Goal: Task Accomplishment & Management: Manage account settings

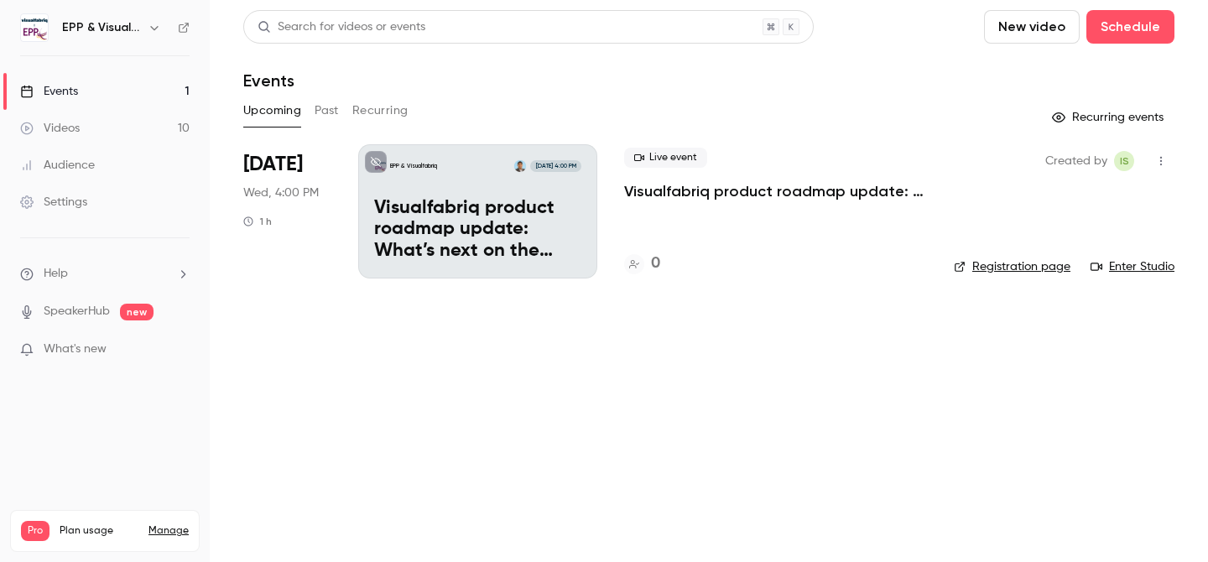
click at [79, 216] on link "Settings" at bounding box center [105, 202] width 210 height 37
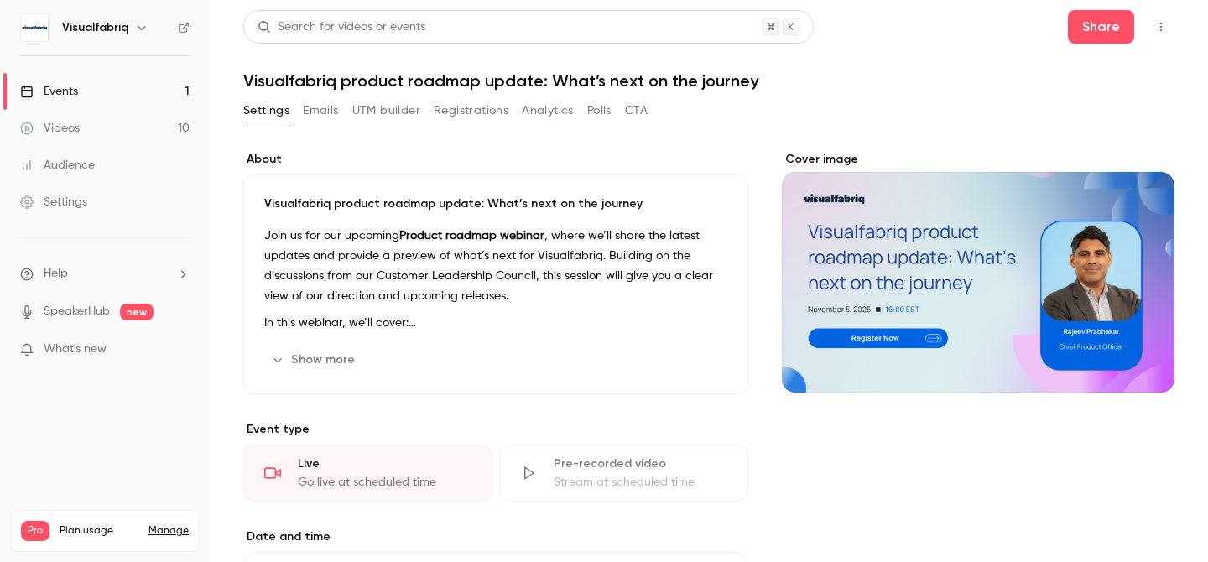
scroll to position [49, 0]
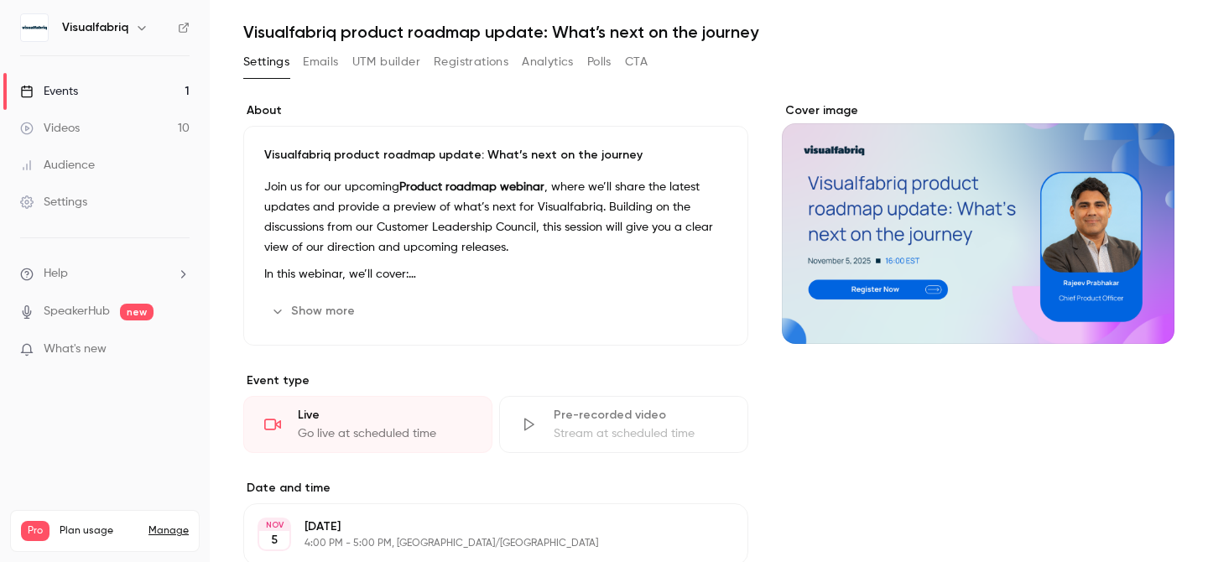
click at [331, 304] on button "Show more" at bounding box center [314, 311] width 101 height 27
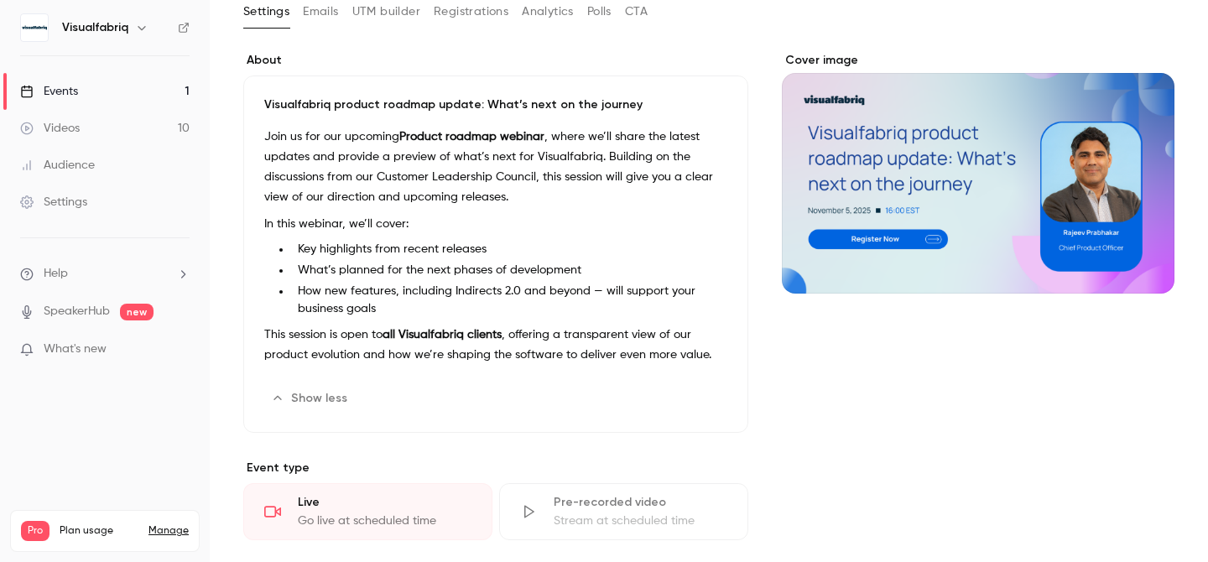
scroll to position [0, 0]
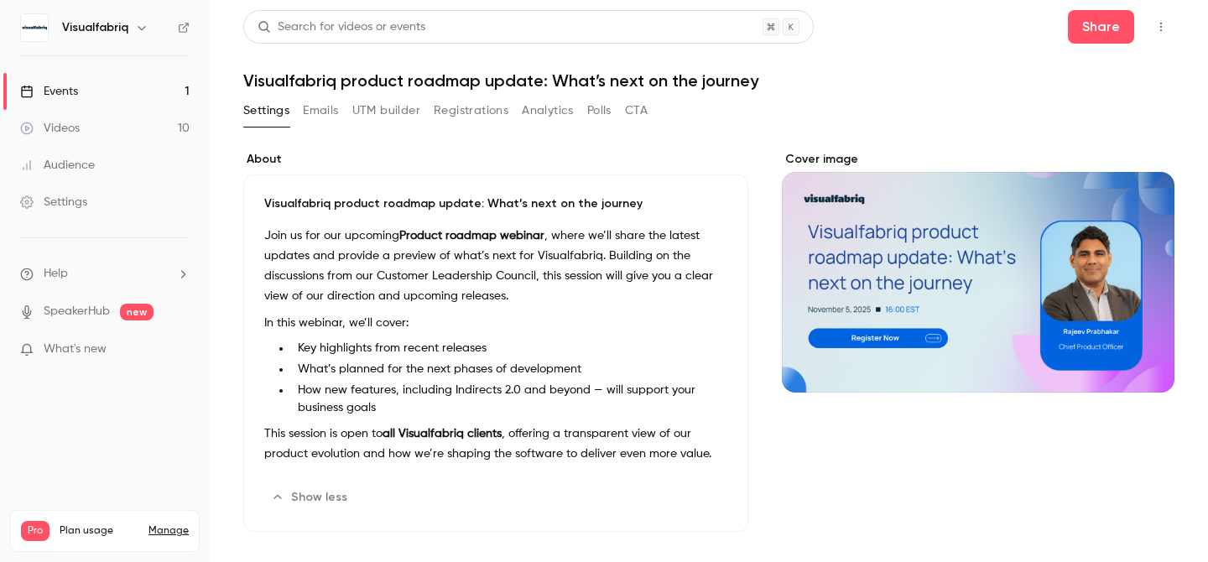
click at [313, 111] on button "Emails" at bounding box center [320, 110] width 35 height 27
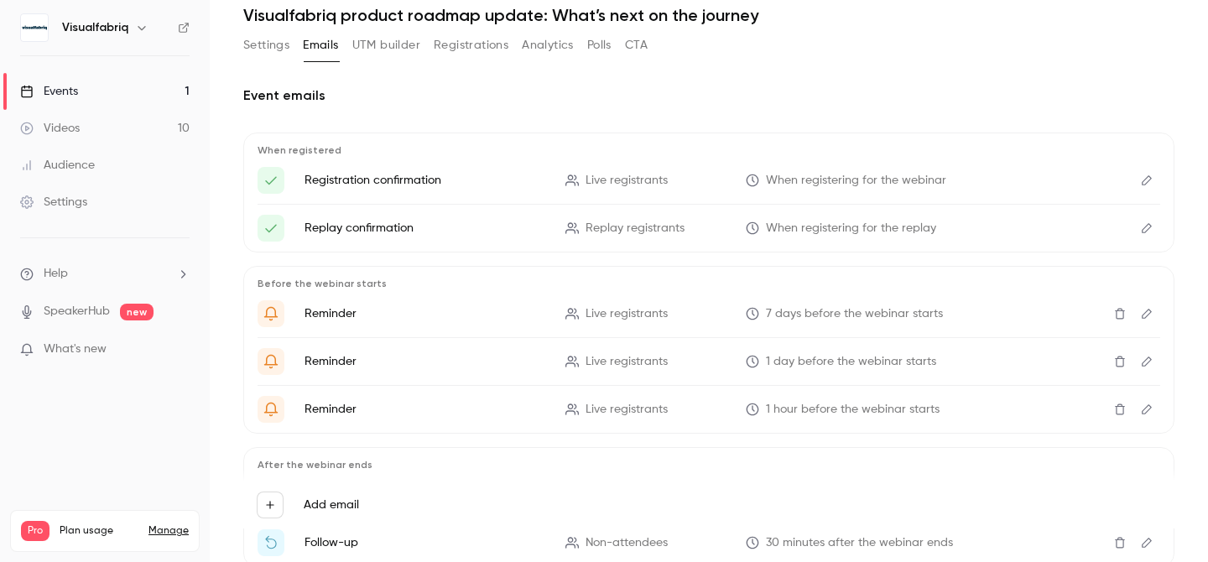
scroll to position [67, 0]
click at [1140, 312] on icon "Edit" at bounding box center [1146, 312] width 13 height 12
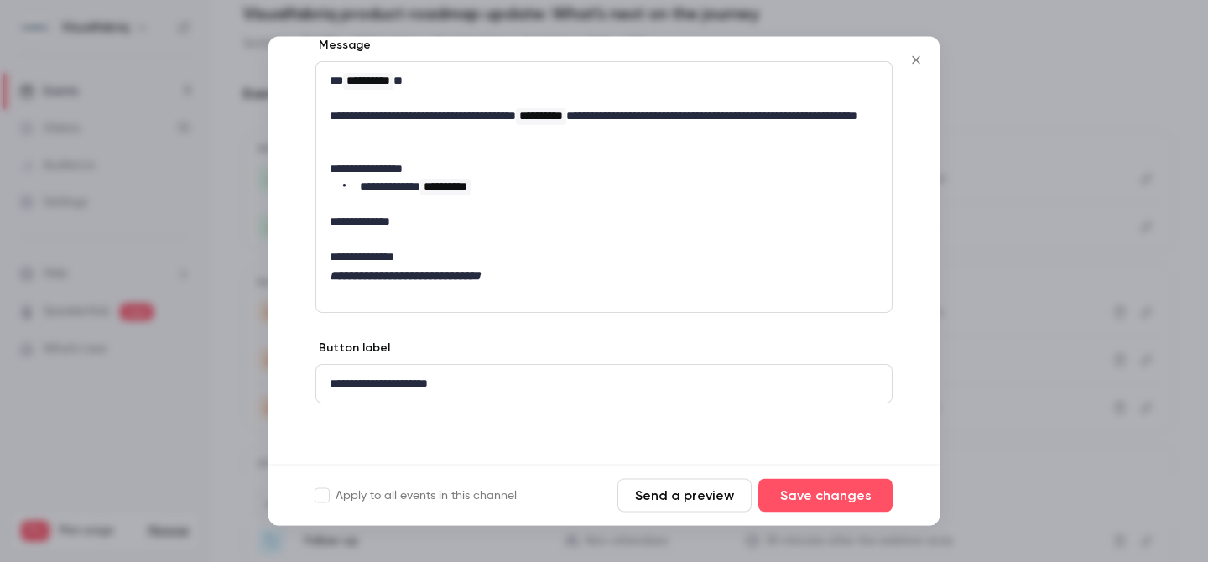
scroll to position [0, 0]
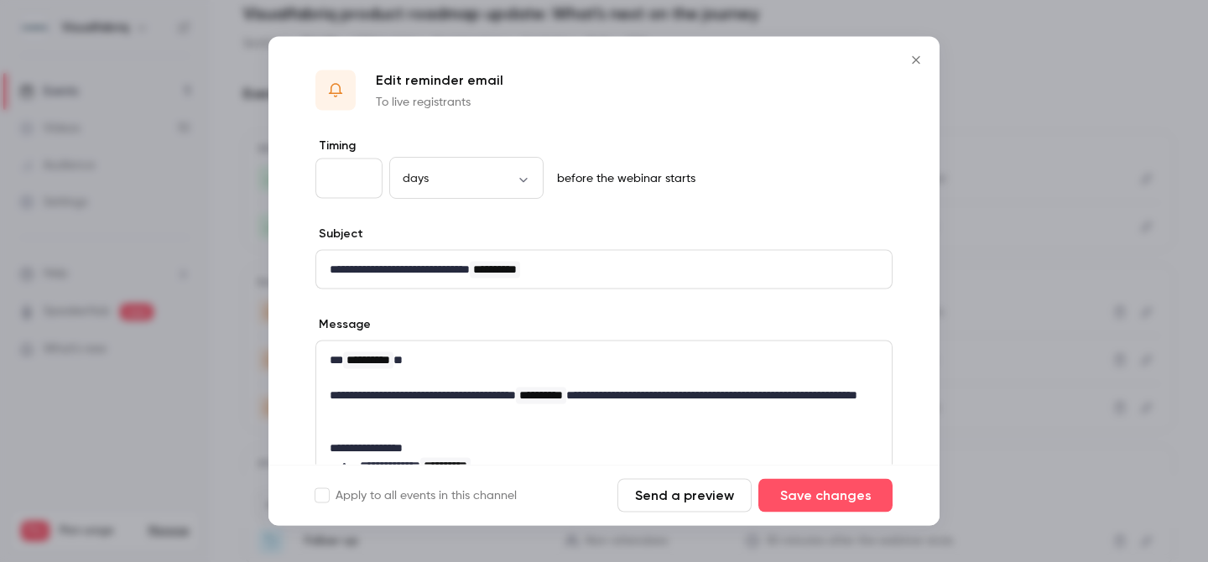
click at [914, 66] on button "Close" at bounding box center [916, 61] width 34 height 34
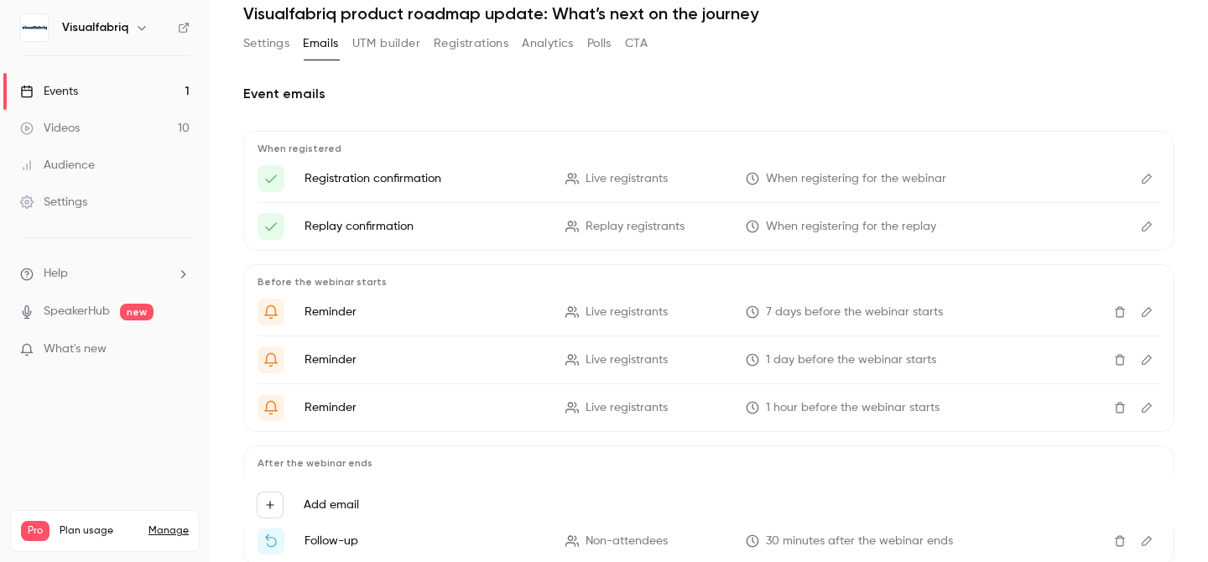
click at [1146, 363] on icon "Edit" at bounding box center [1146, 360] width 13 height 12
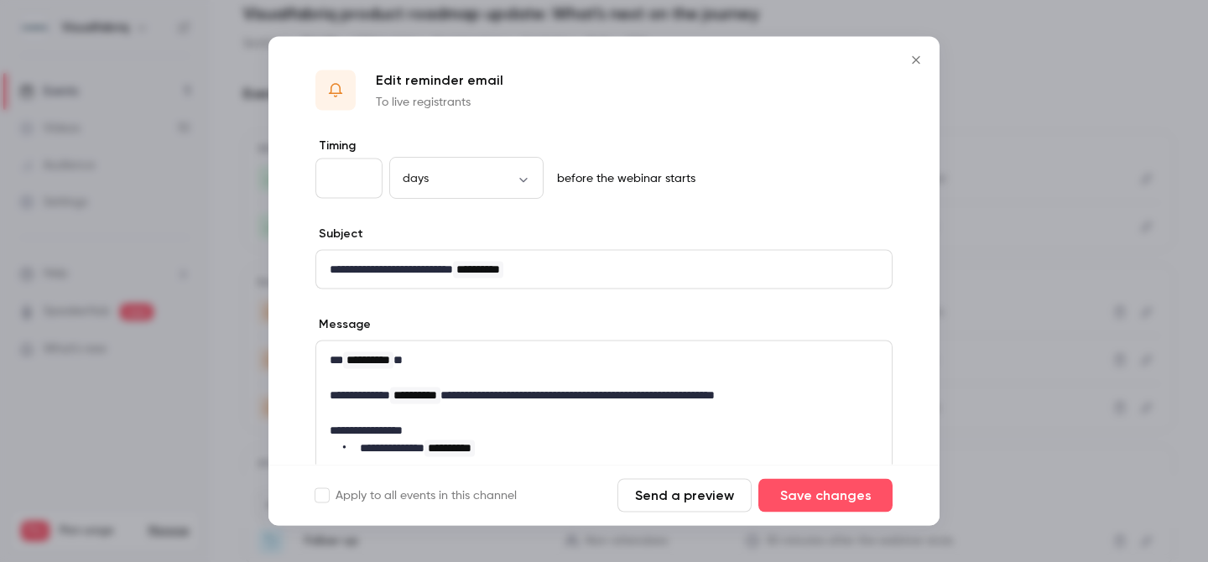
scroll to position [278, 0]
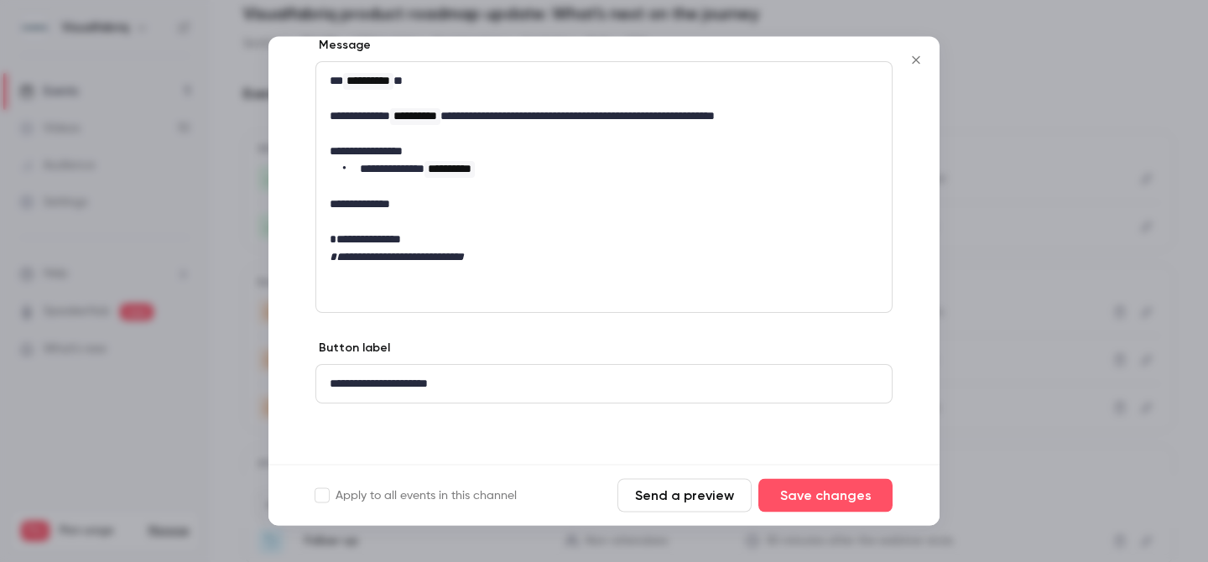
click at [917, 58] on icon "Close" at bounding box center [916, 60] width 8 height 8
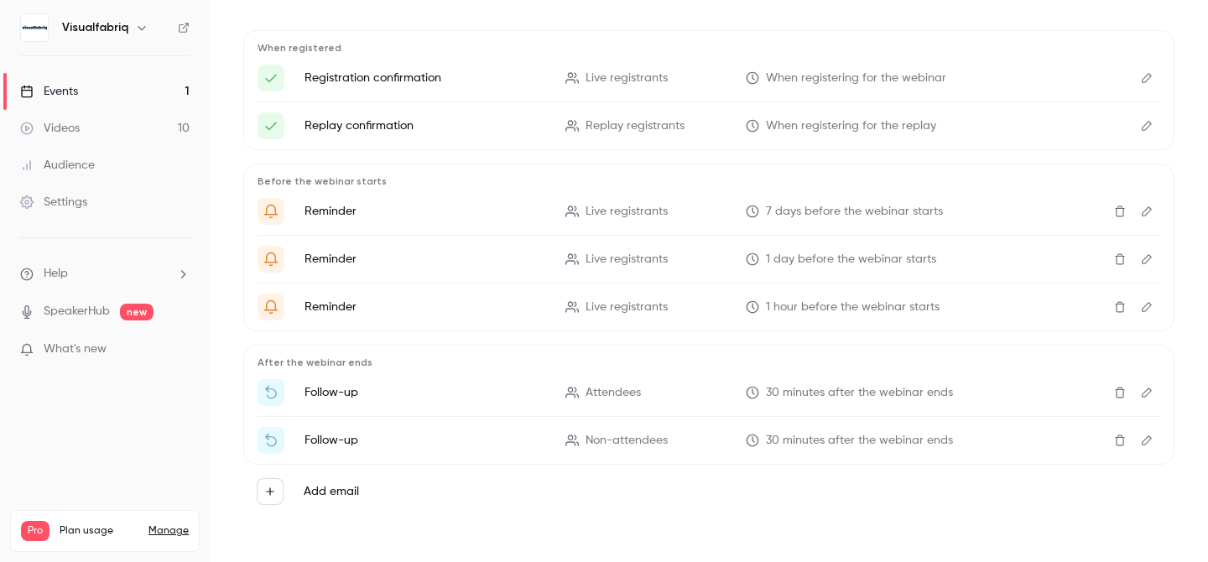
scroll to position [0, 0]
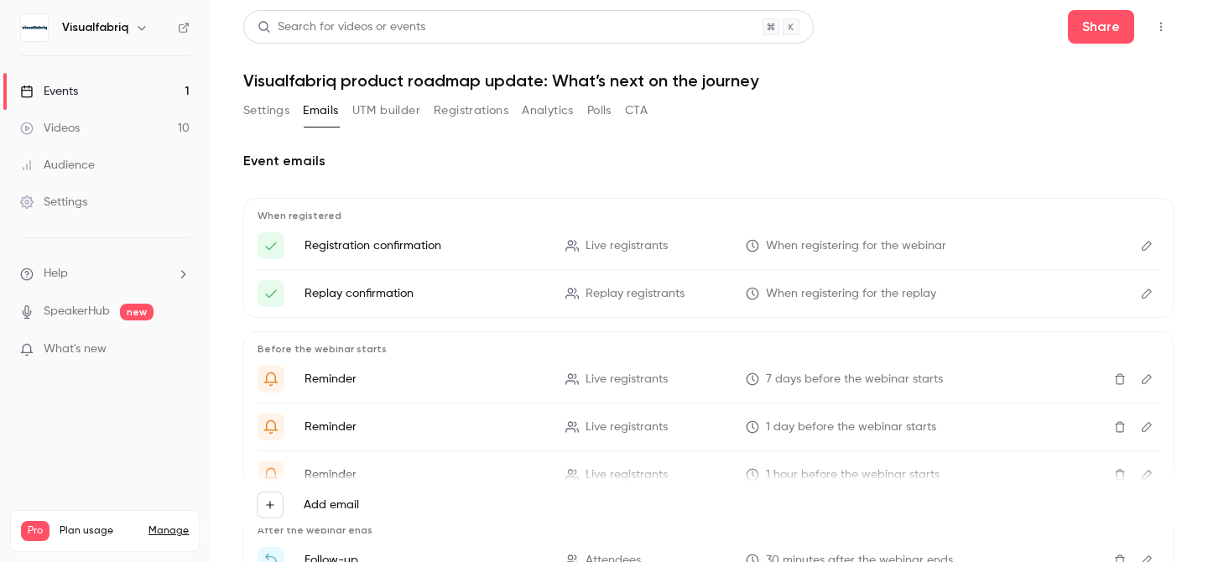
click at [393, 111] on button "UTM builder" at bounding box center [386, 110] width 68 height 27
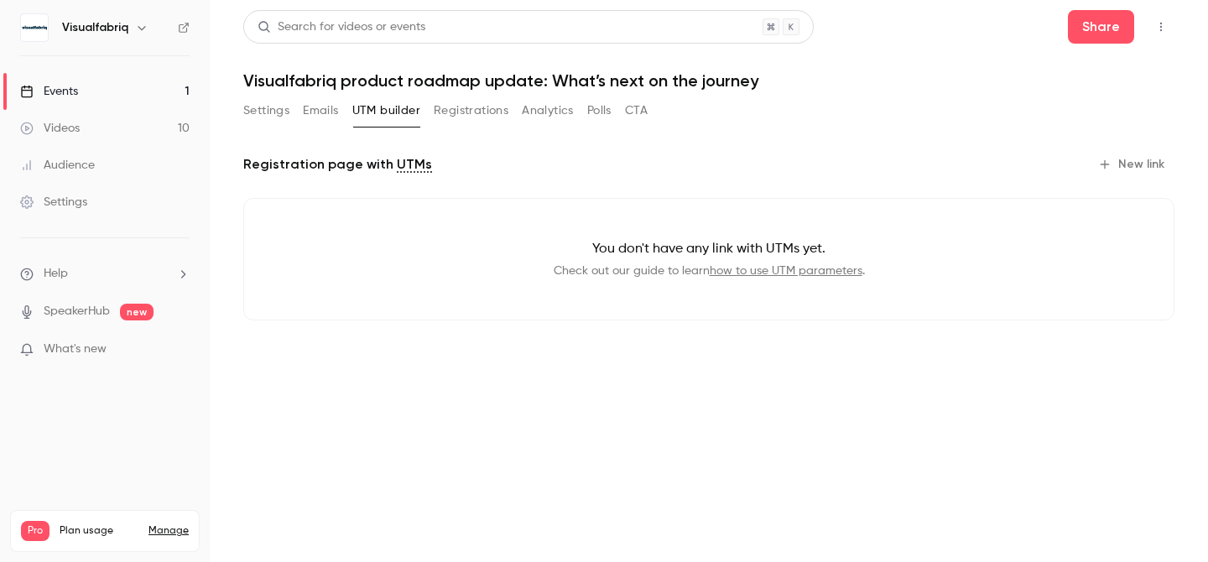
click at [469, 110] on button "Registrations" at bounding box center [471, 110] width 75 height 27
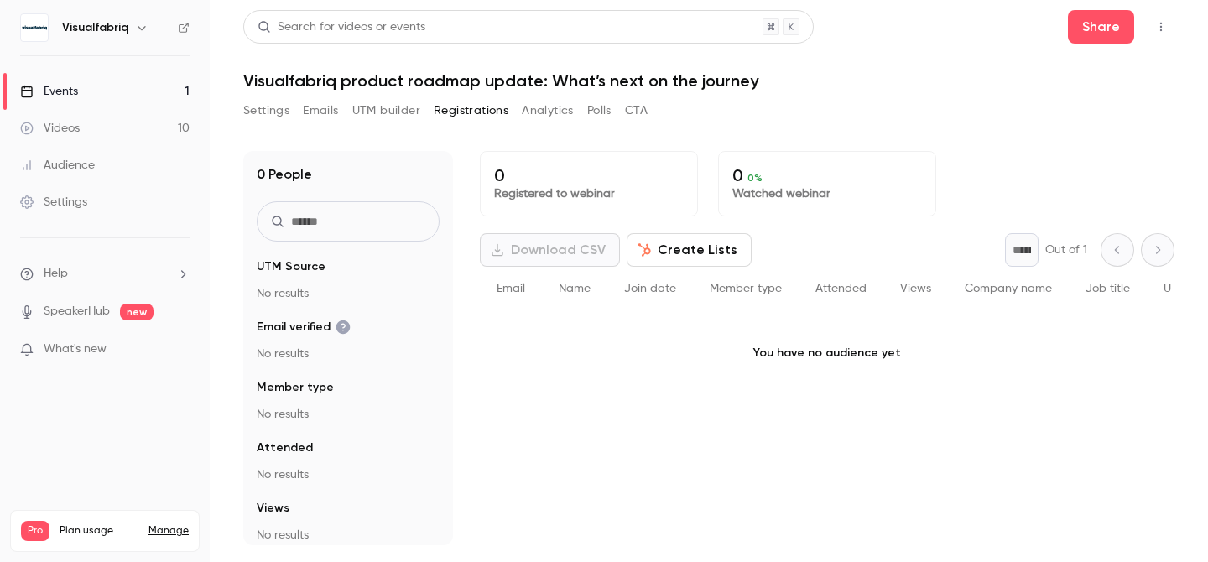
click at [565, 101] on button "Analytics" at bounding box center [548, 110] width 52 height 27
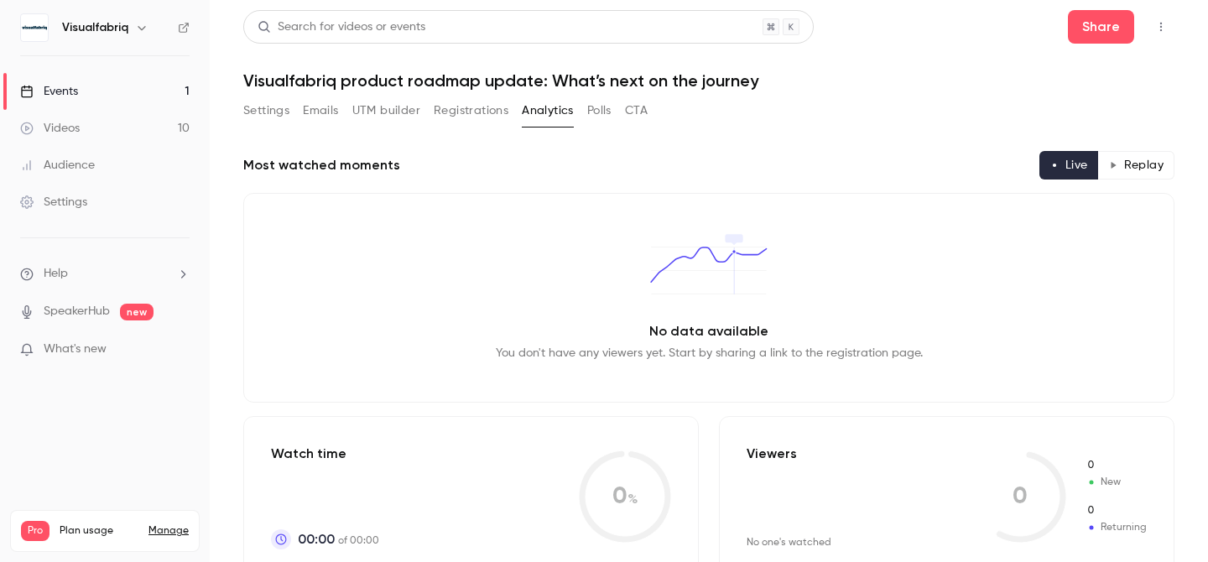
click at [604, 111] on button "Polls" at bounding box center [599, 110] width 24 height 27
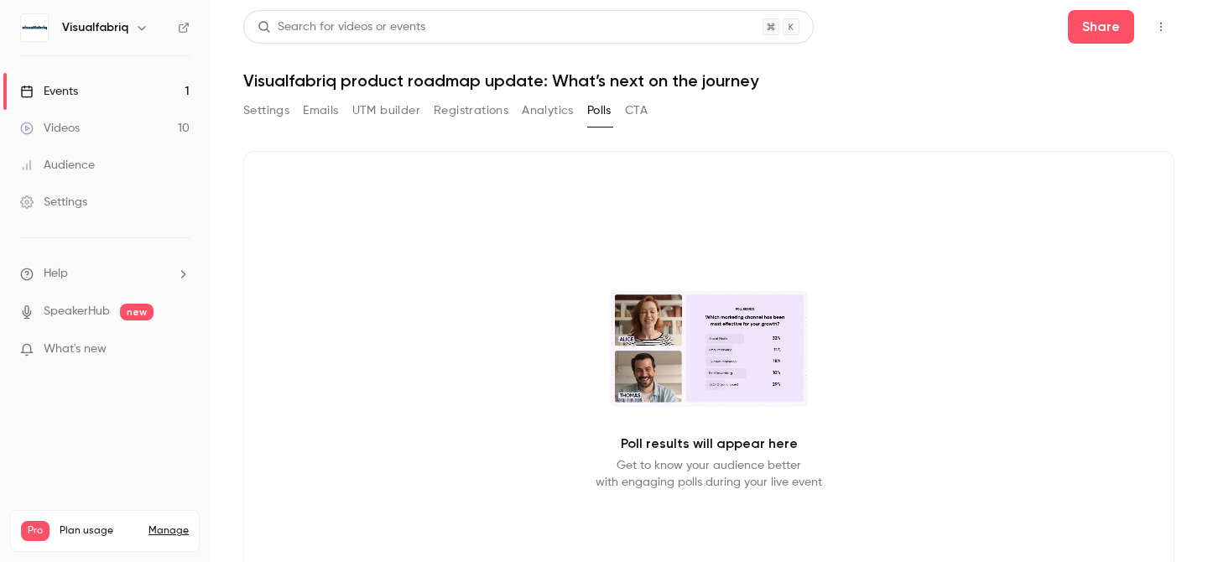
click at [646, 111] on button "CTA" at bounding box center [636, 110] width 23 height 27
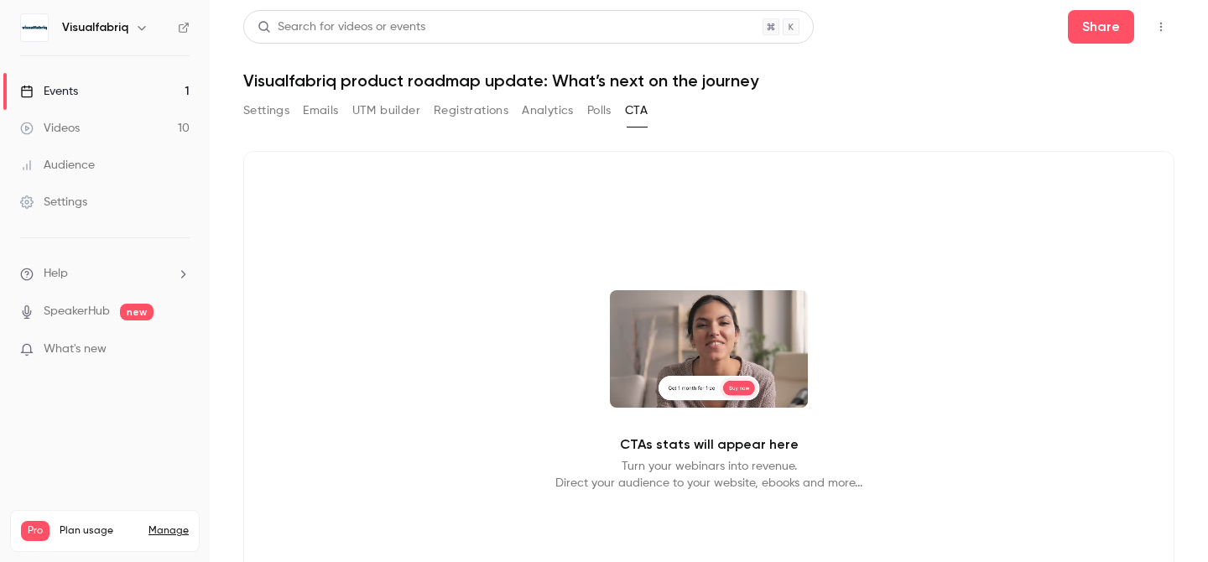
click at [316, 95] on div "Search for videos or events Share Visualfabriq product roadmap update: What’s n…" at bounding box center [708, 340] width 931 height 661
click at [322, 109] on button "Emails" at bounding box center [320, 110] width 35 height 27
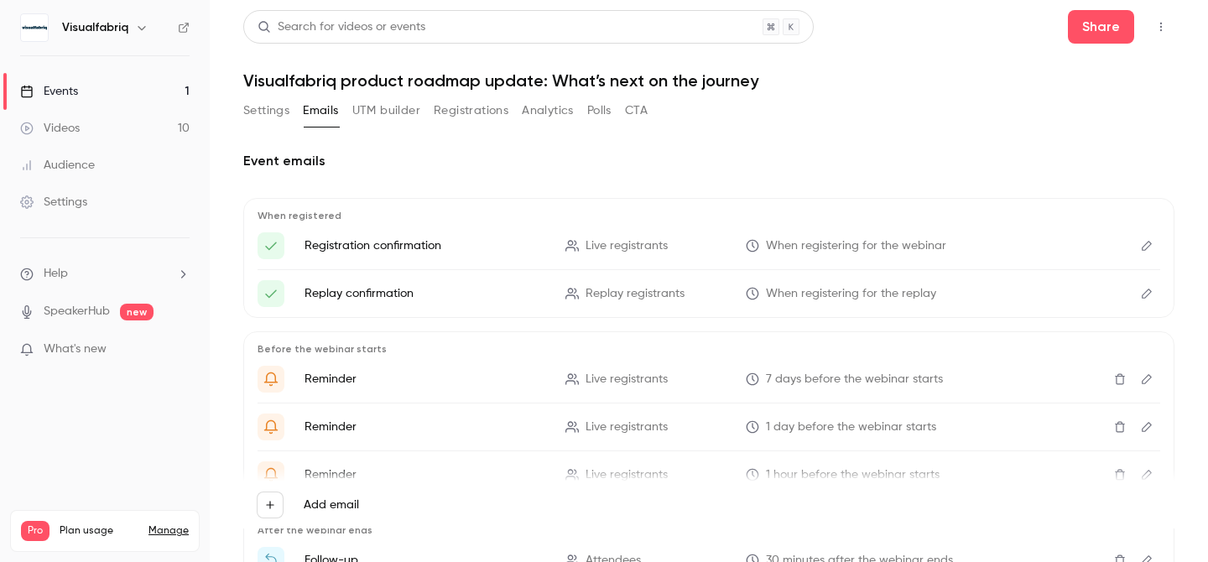
click at [247, 119] on button "Settings" at bounding box center [266, 110] width 46 height 27
